Goal: Transaction & Acquisition: Book appointment/travel/reservation

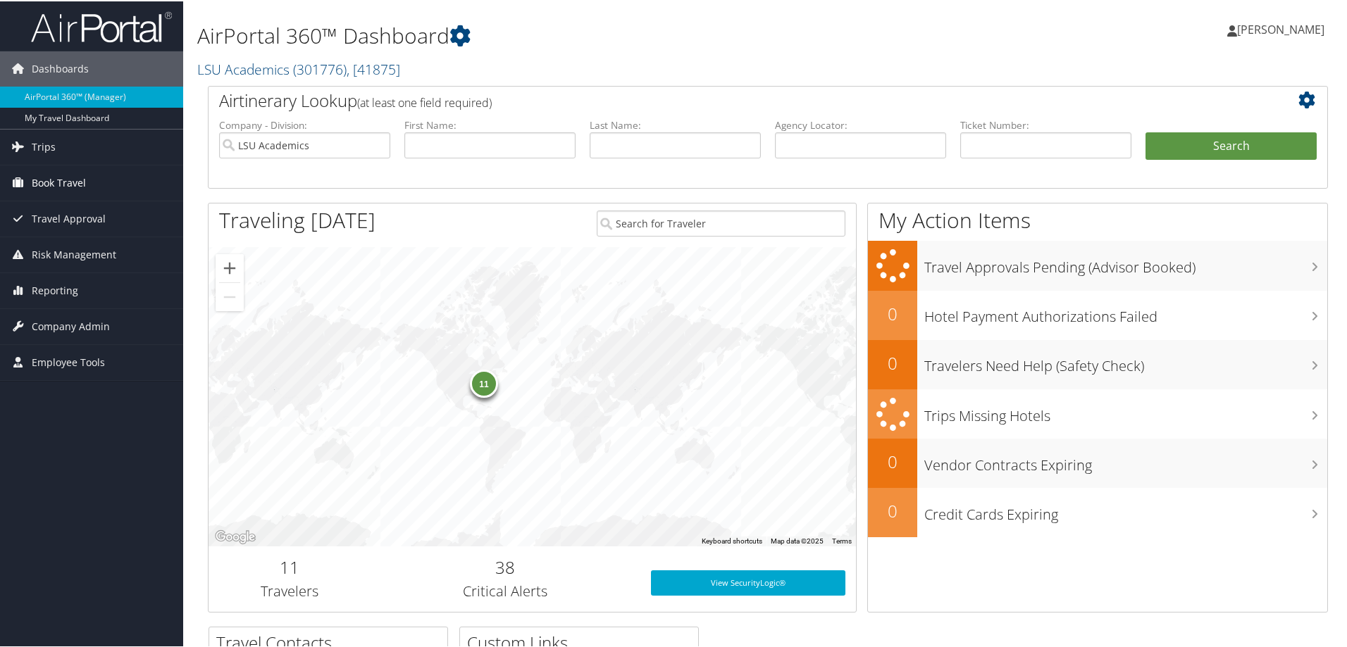
click at [75, 167] on span "Book Travel" at bounding box center [59, 181] width 54 height 35
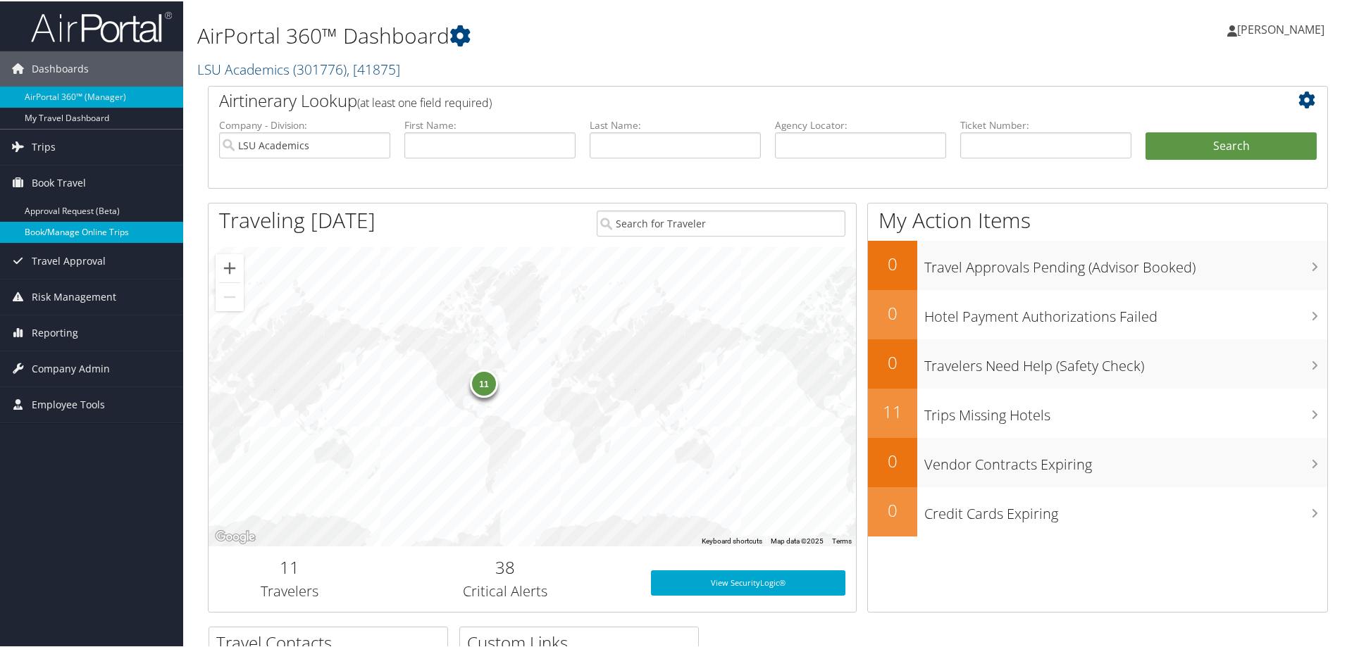
click at [58, 238] on link "Book/Manage Online Trips" at bounding box center [91, 230] width 183 height 21
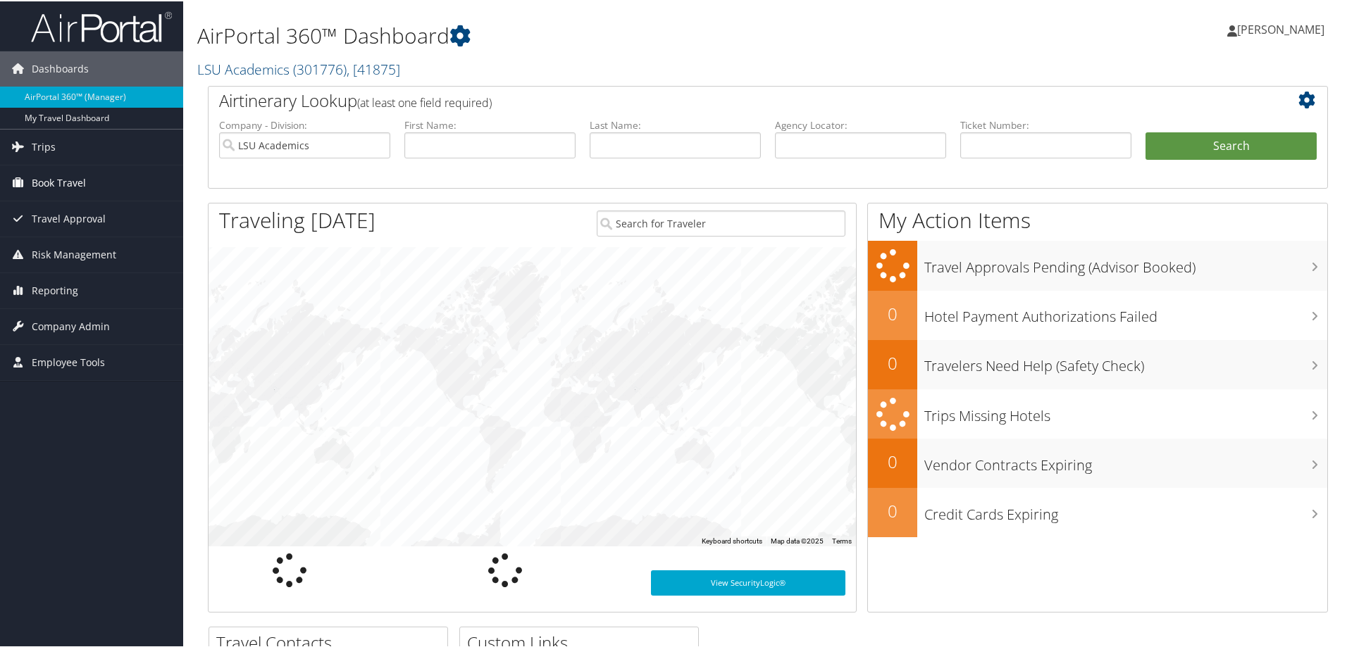
click at [58, 181] on span "Book Travel" at bounding box center [59, 181] width 54 height 35
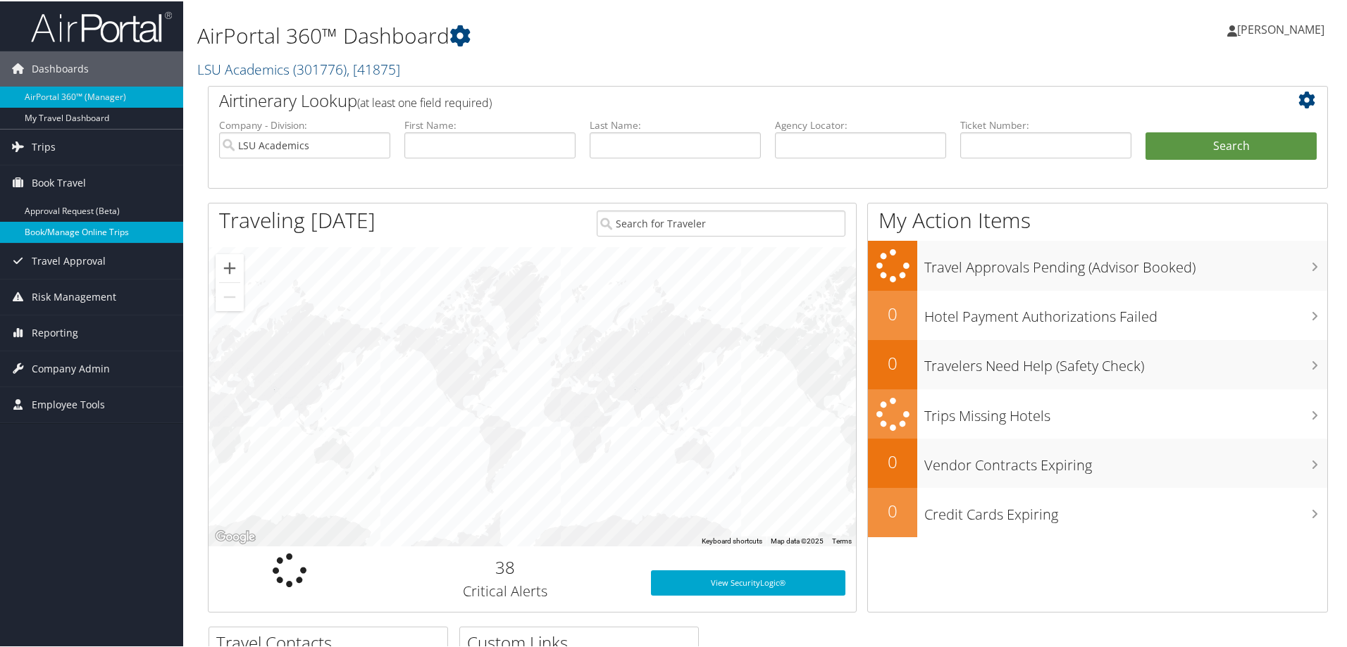
click at [66, 235] on link "Book/Manage Online Trips" at bounding box center [91, 230] width 183 height 21
